Goal: Information Seeking & Learning: Learn about a topic

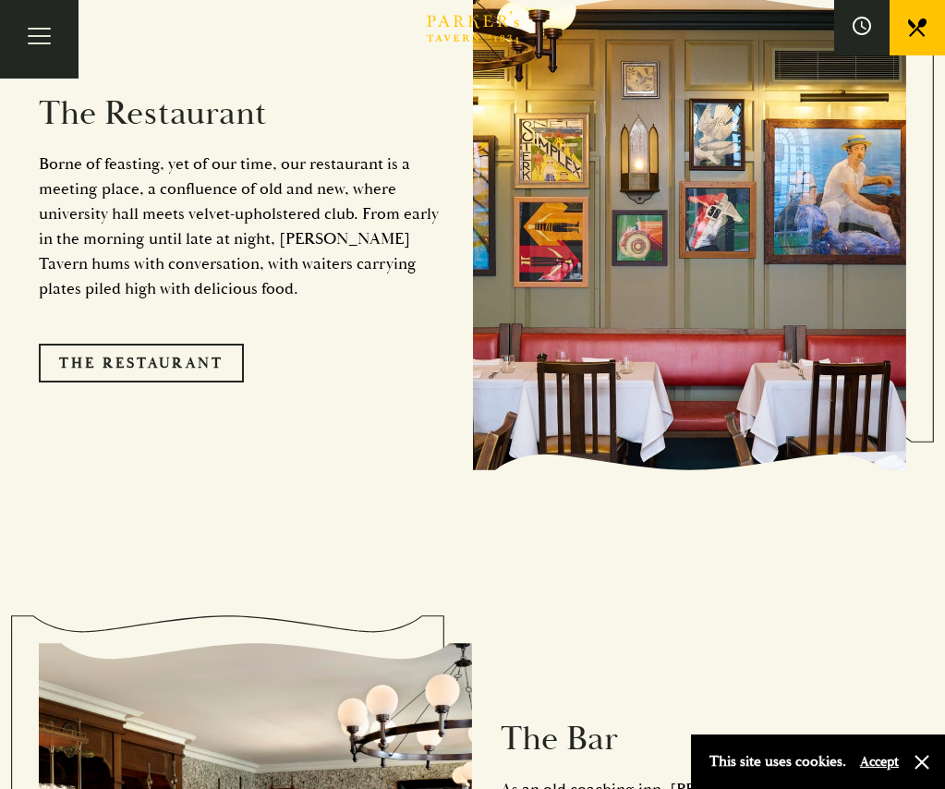
scroll to position [1663, 0]
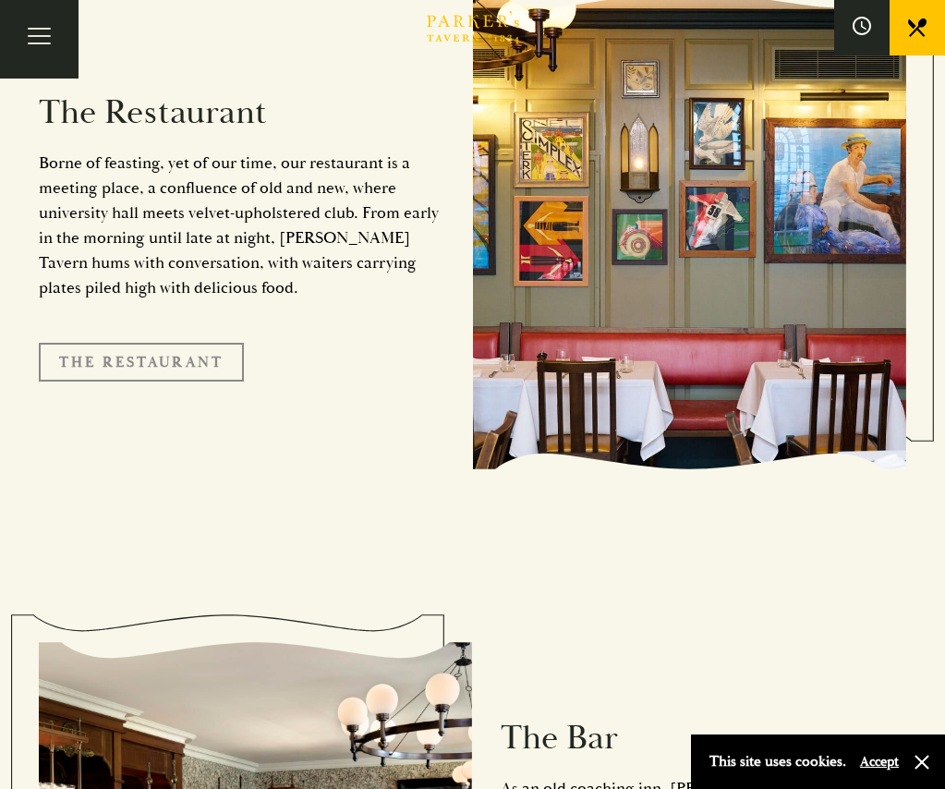
click at [127, 343] on link "The Restaurant" at bounding box center [141, 362] width 205 height 39
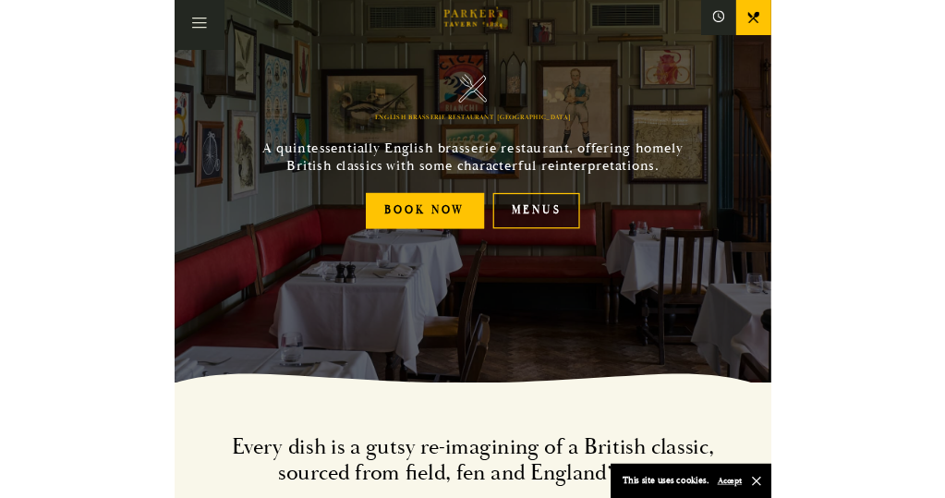
scroll to position [185, 0]
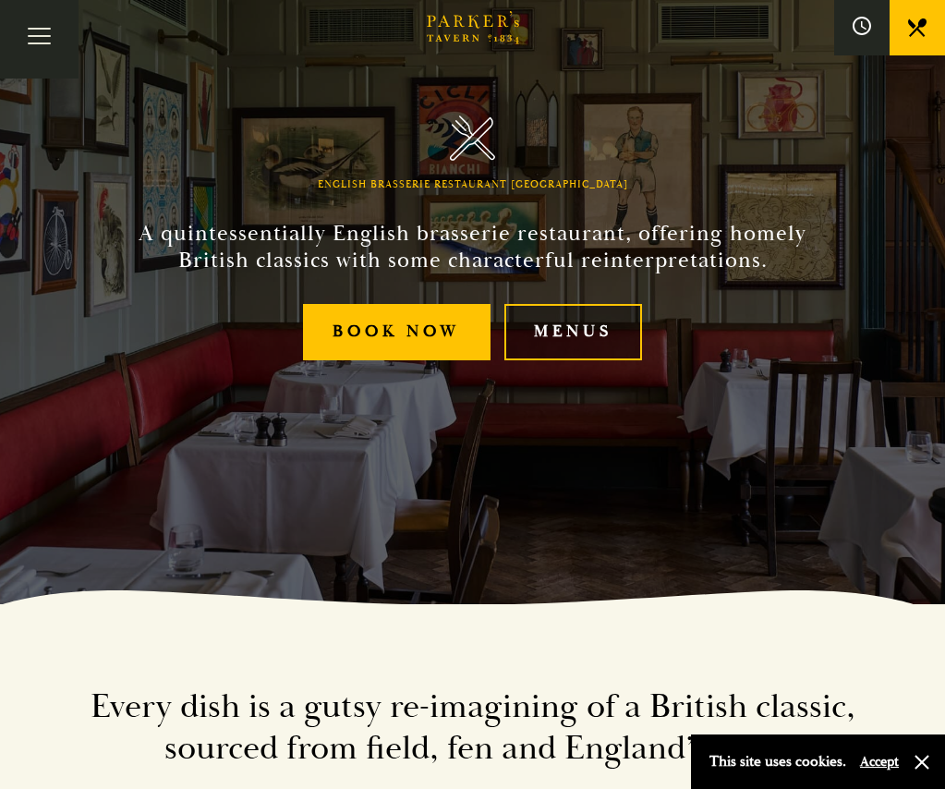
click at [586, 360] on link "Menus" at bounding box center [573, 332] width 139 height 56
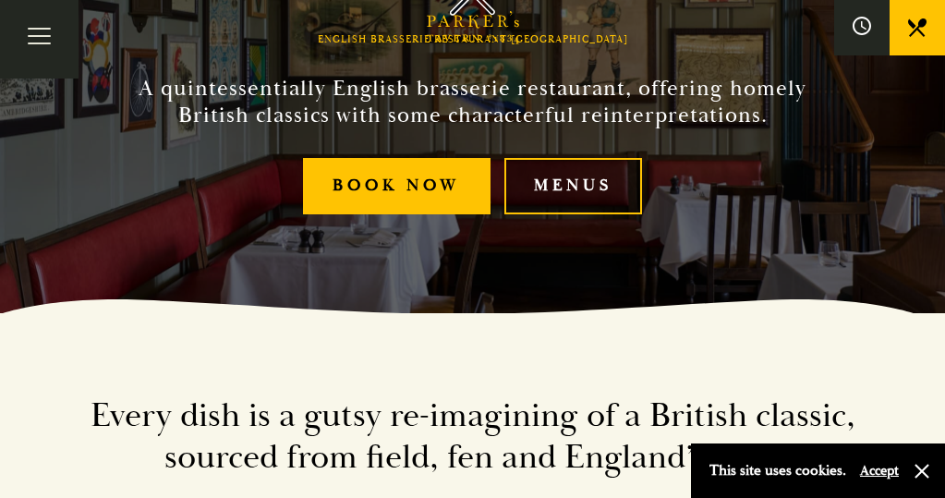
click at [623, 214] on link "Menus" at bounding box center [573, 186] width 139 height 56
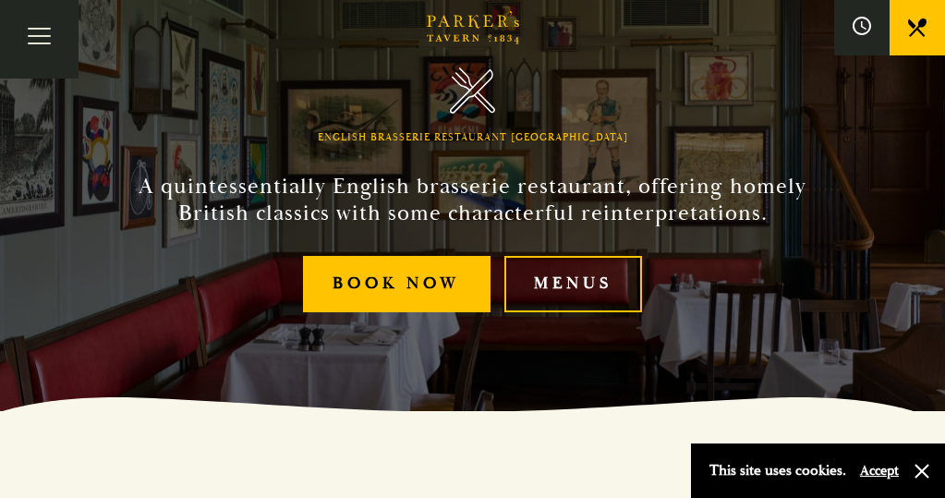
scroll to position [0, 0]
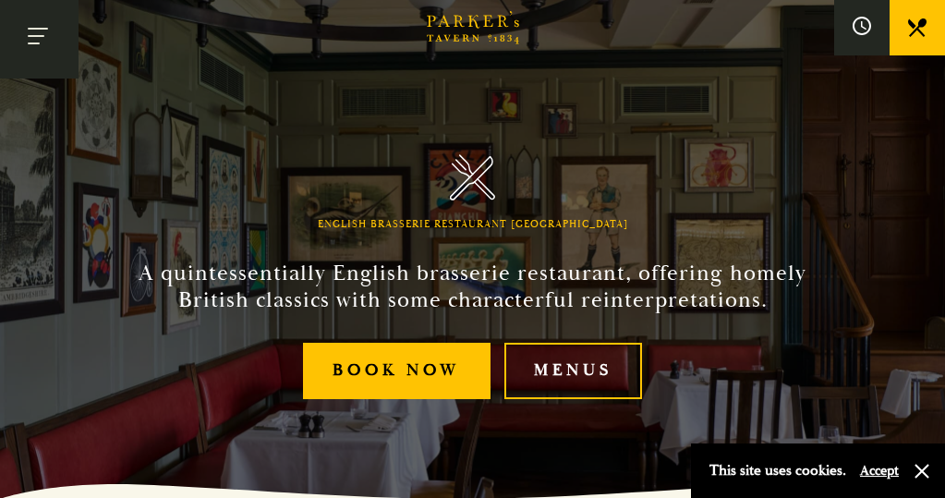
click at [42, 32] on button "Toggle navigation" at bounding box center [39, 39] width 79 height 79
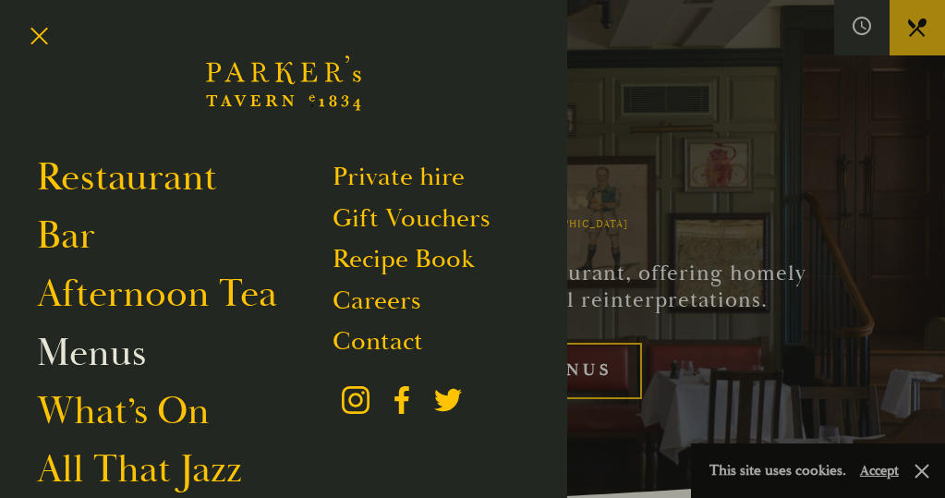
click at [85, 347] on link "Menus" at bounding box center [91, 353] width 109 height 48
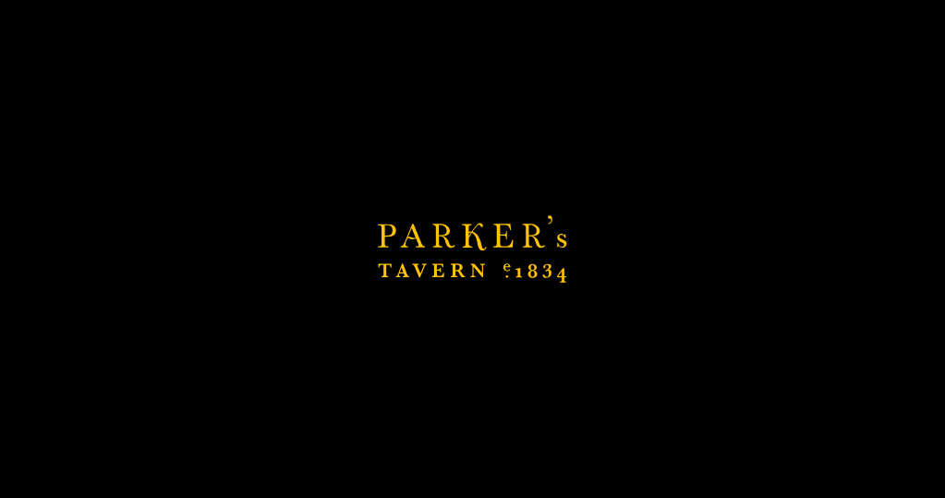
scroll to position [265, 0]
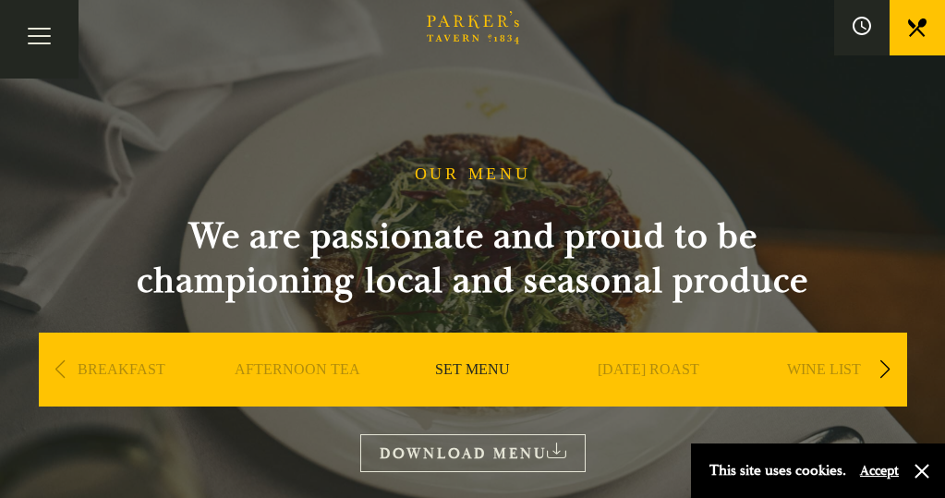
click at [888, 368] on div "Next slide" at bounding box center [885, 369] width 25 height 41
click at [294, 364] on link "SET MENU" at bounding box center [297, 397] width 75 height 74
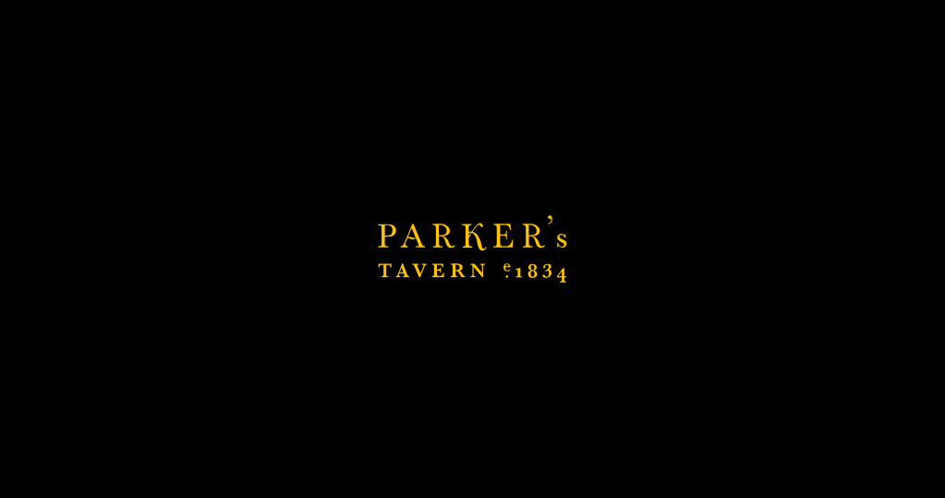
scroll to position [68, 0]
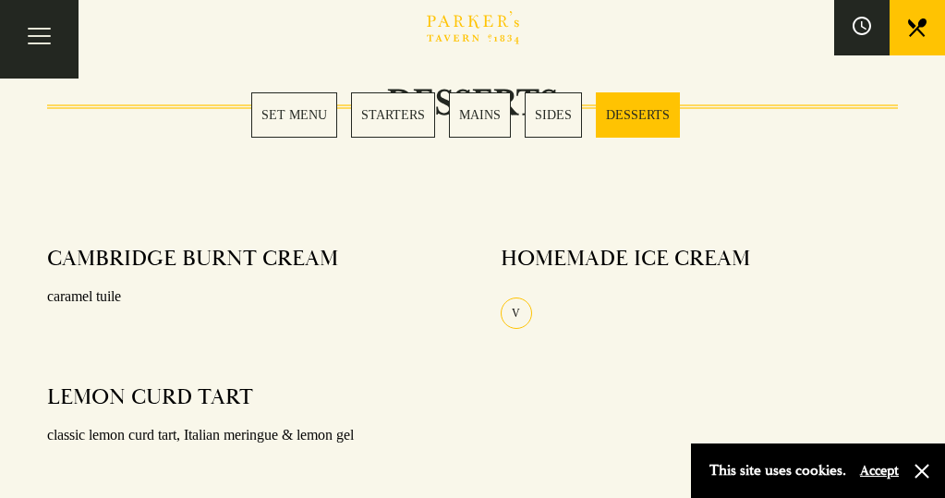
scroll to position [2309, 0]
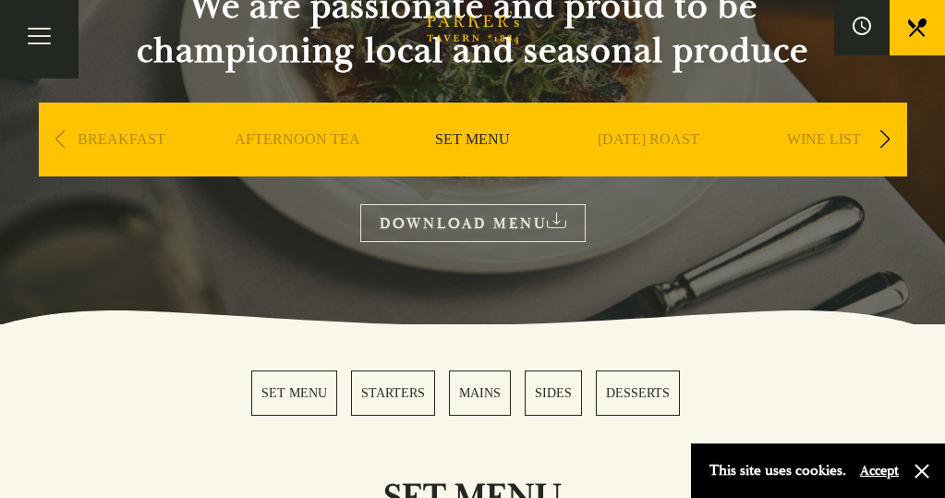
click at [302, 396] on link "SET MENU" at bounding box center [294, 392] width 86 height 45
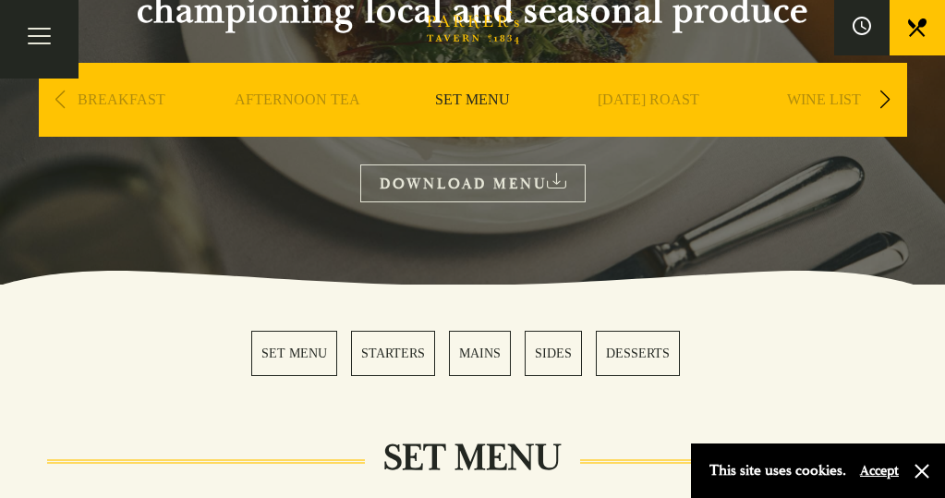
scroll to position [266, 0]
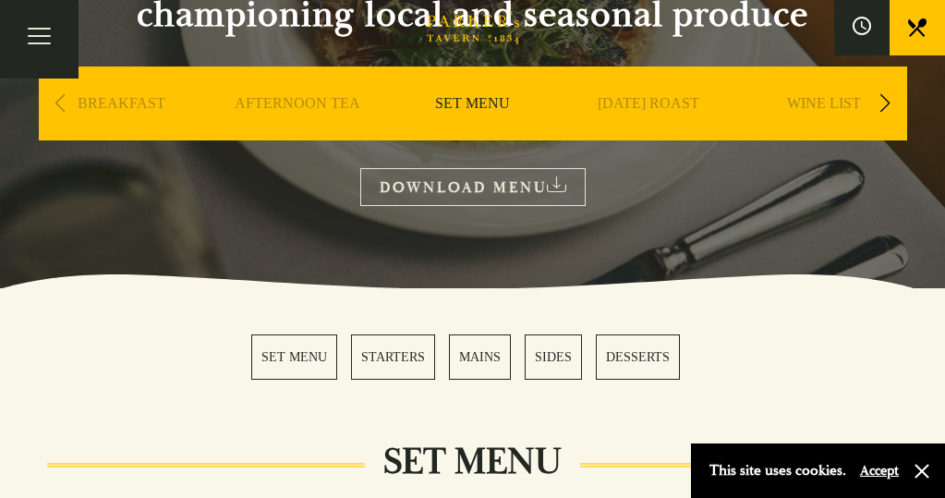
click at [663, 101] on link "[DATE] ROAST" at bounding box center [649, 131] width 102 height 74
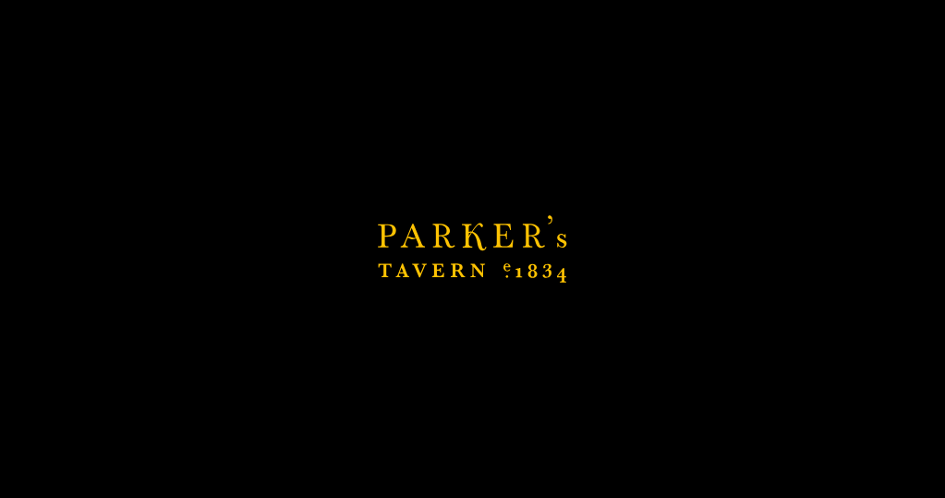
scroll to position [543, 0]
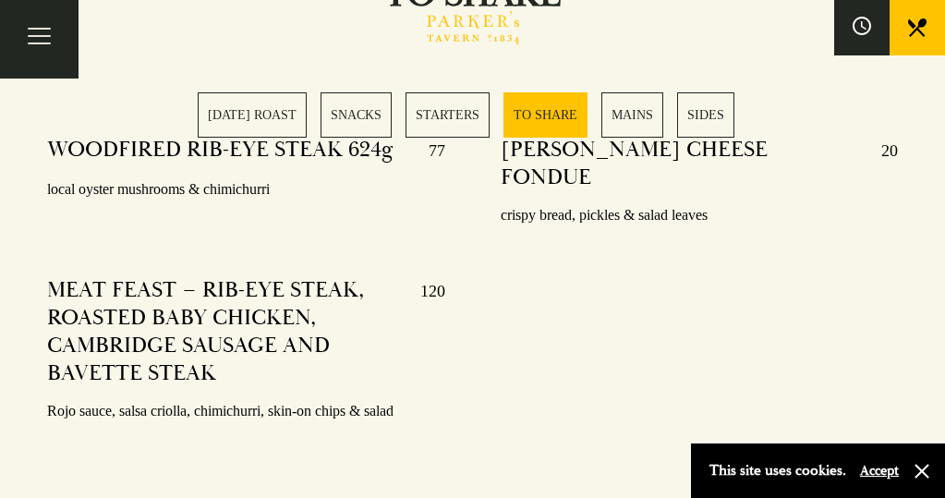
scroll to position [2863, 0]
